Goal: Transaction & Acquisition: Purchase product/service

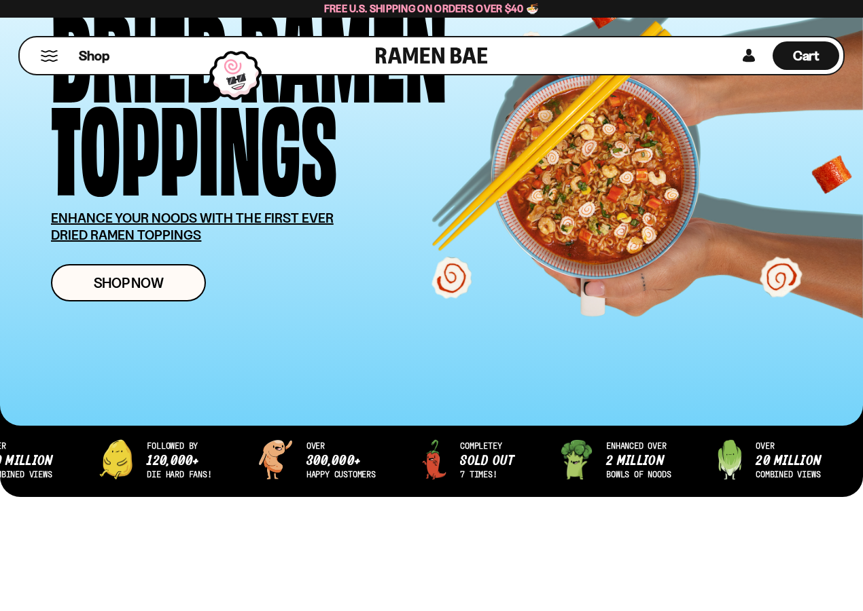
scroll to position [136, 0]
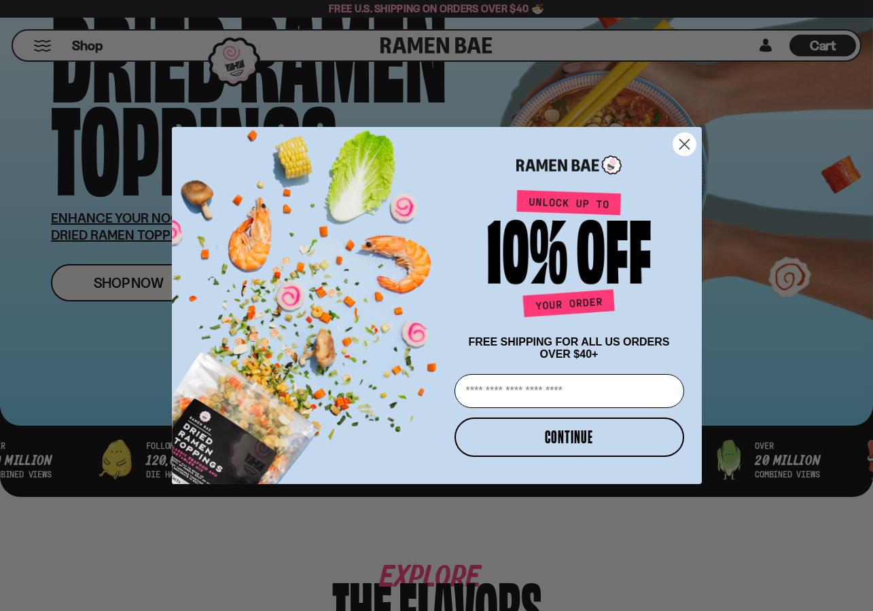
click at [681, 143] on icon "Close dialog" at bounding box center [684, 144] width 10 height 10
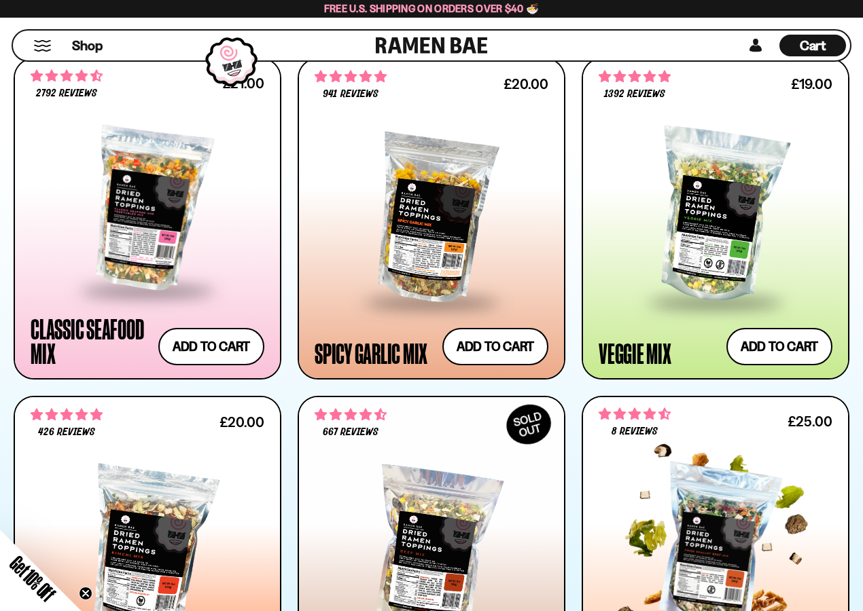
scroll to position [747, 0]
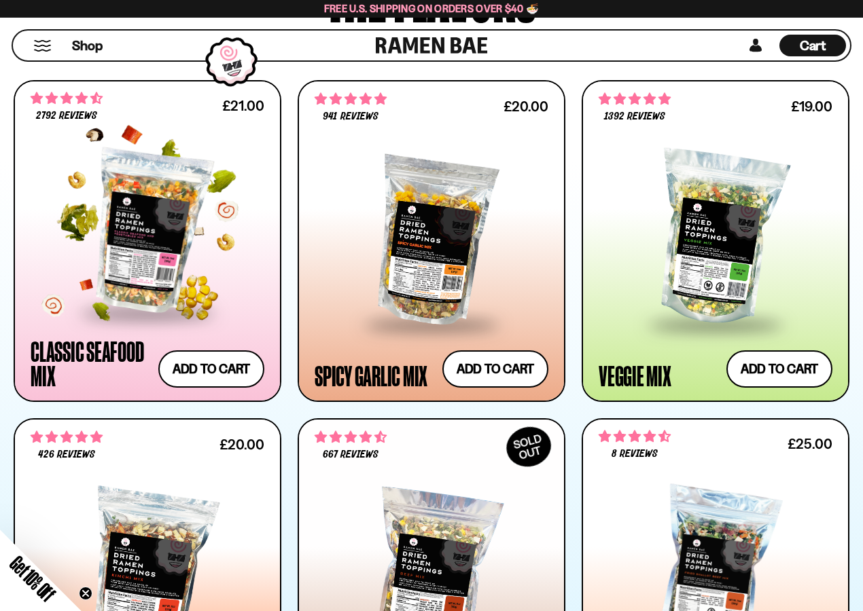
click at [84, 233] on div at bounding box center [148, 232] width 234 height 160
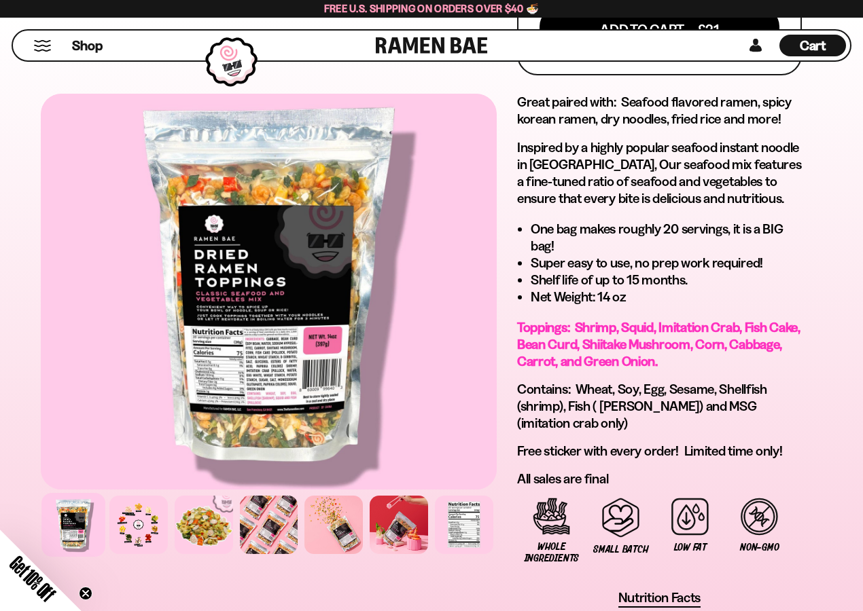
scroll to position [815, 0]
